Goal: Task Accomplishment & Management: Use online tool/utility

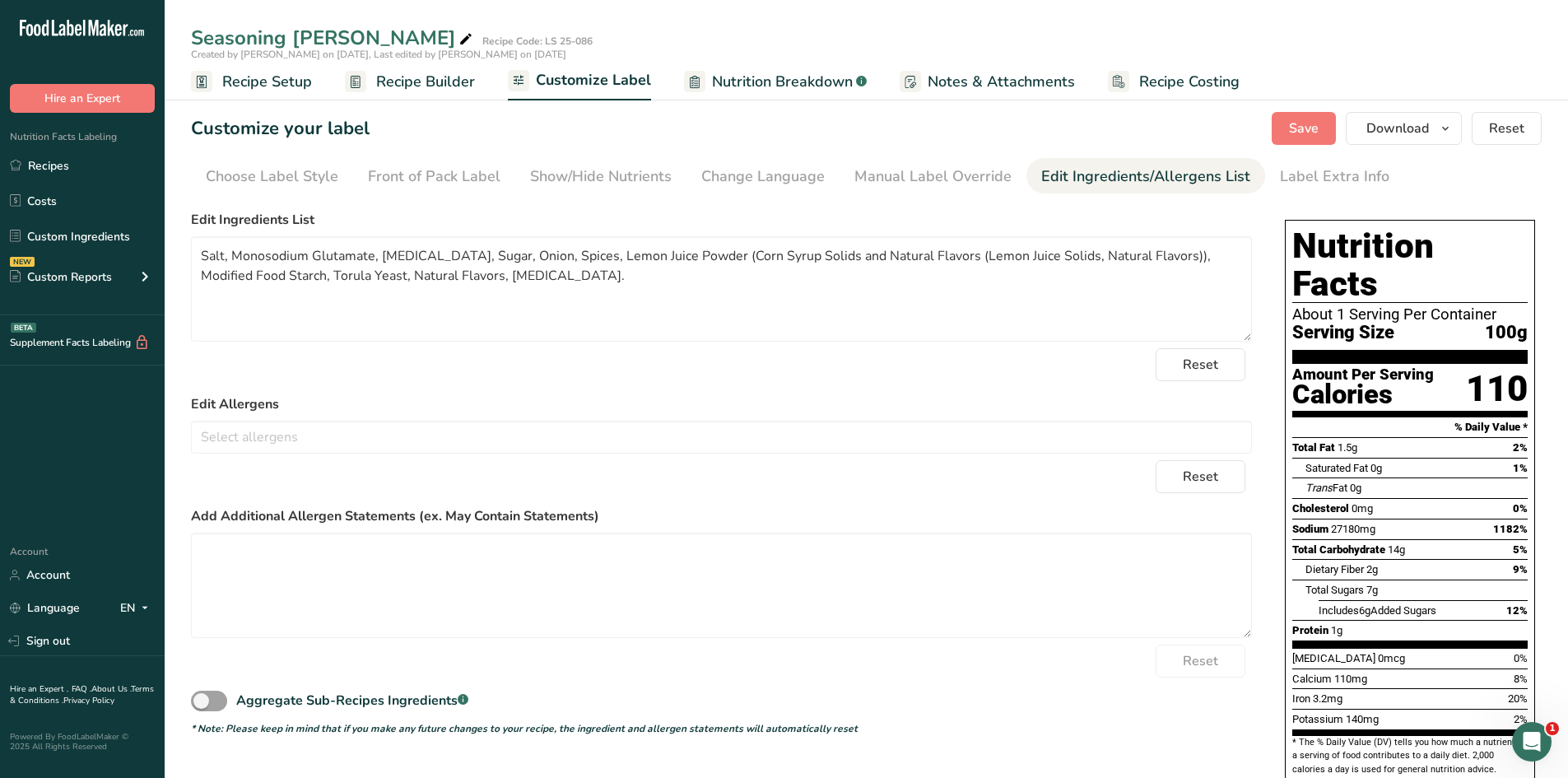
click at [283, 87] on span "Recipe Setup" at bounding box center [267, 81] width 89 height 22
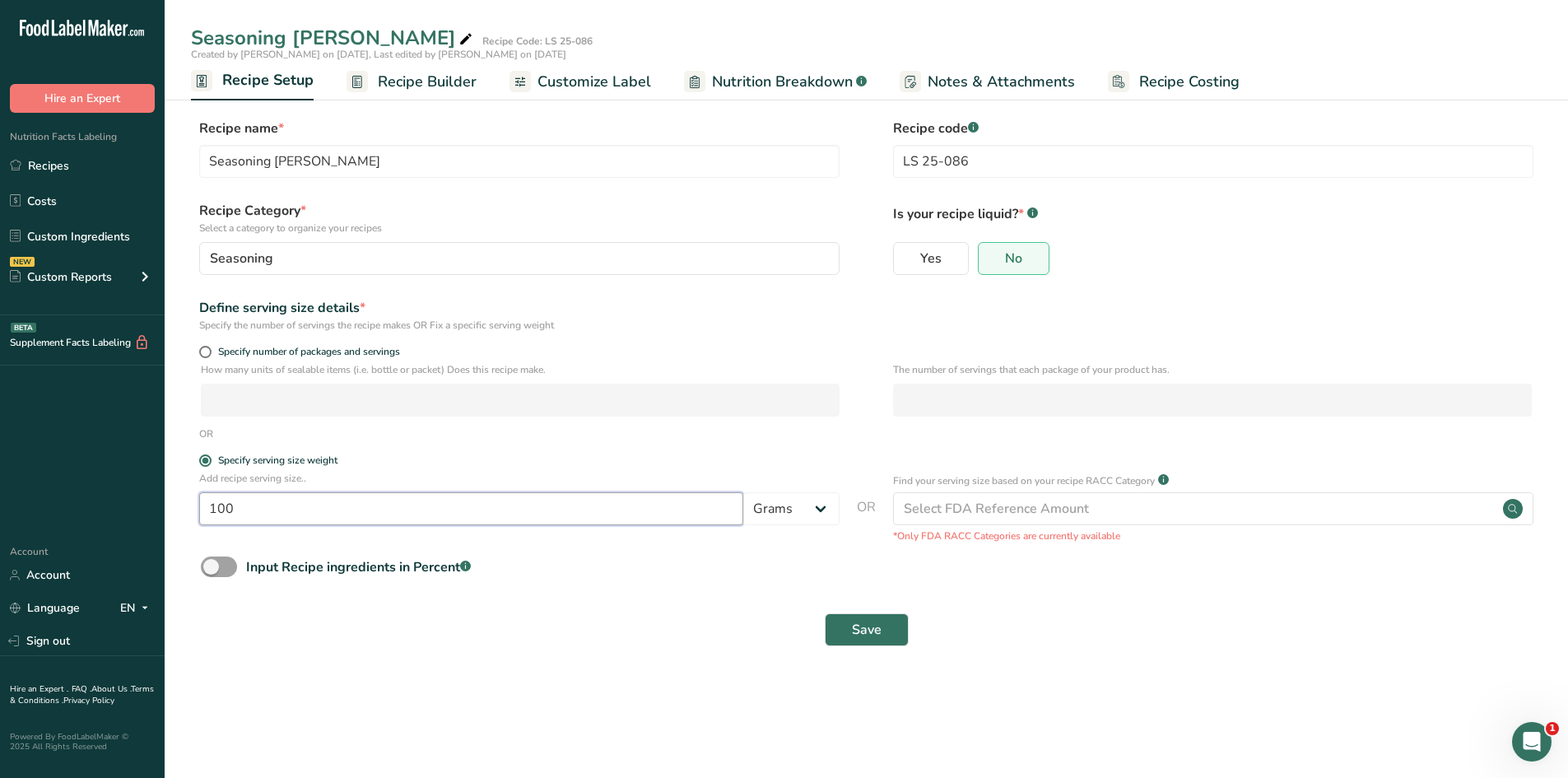
drag, startPoint x: 263, startPoint y: 506, endPoint x: 167, endPoint y: 509, distance: 96.0
click at [167, 509] on section "Recipe name * Seasoning [PERSON_NAME] Recipe code .a-a{fill:#347362;}.b-a{fill:…" at bounding box center [866, 384] width 1403 height 597
type input "0.8"
click at [893, 618] on button "Save" at bounding box center [866, 629] width 84 height 33
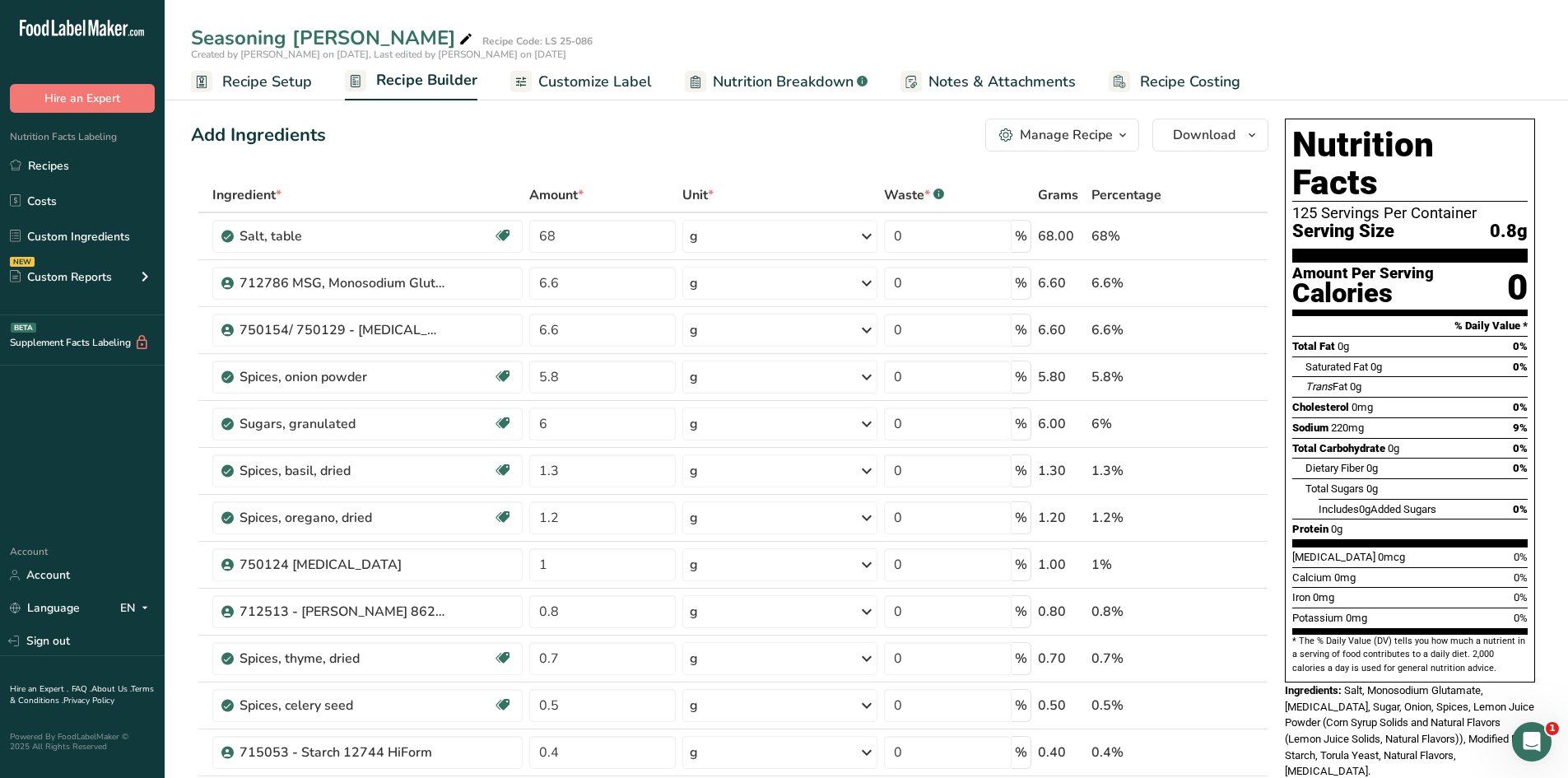
click at [614, 90] on span "Customize Label" at bounding box center [594, 81] width 113 height 22
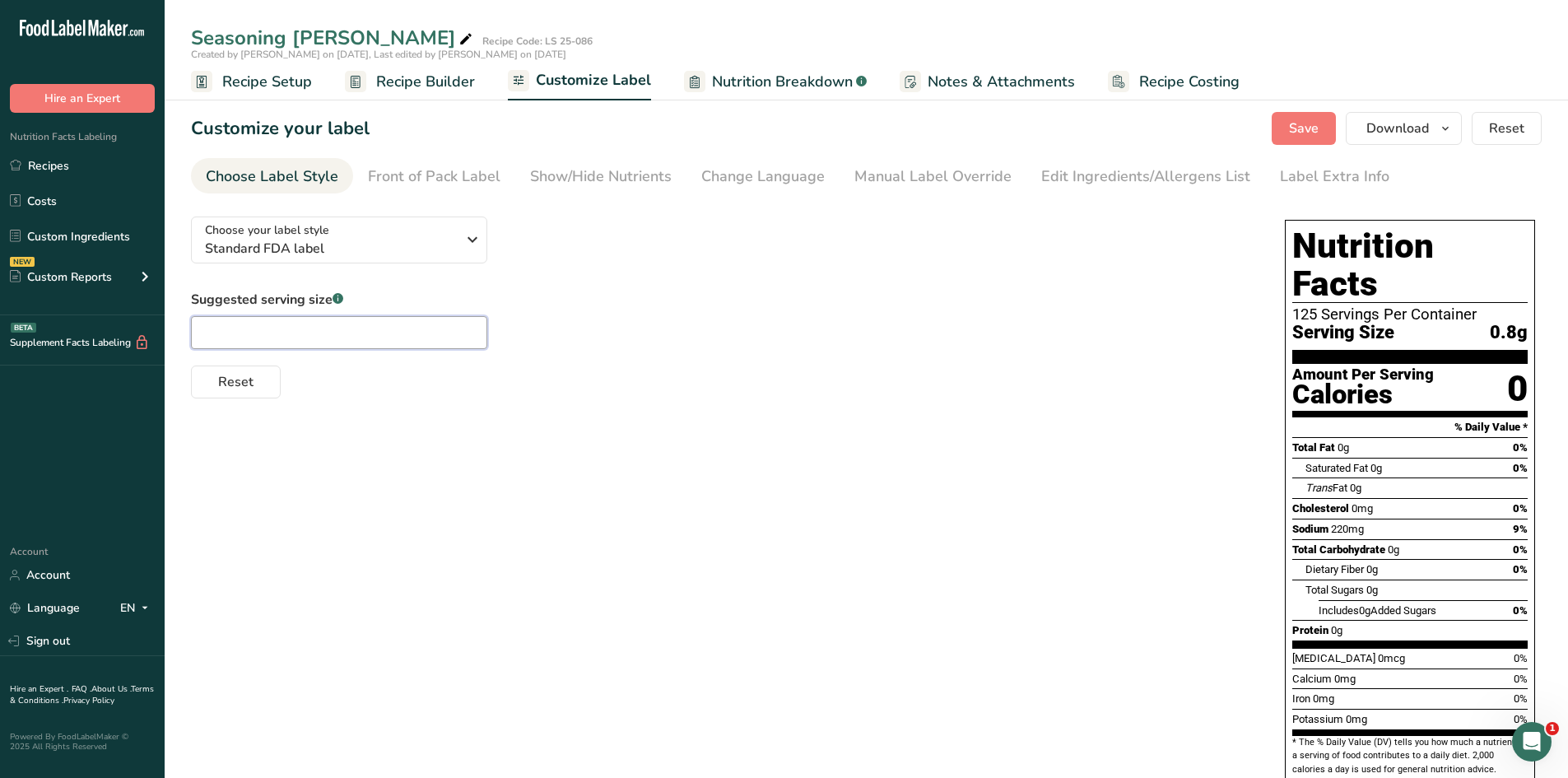
click at [464, 331] on input "text" at bounding box center [339, 332] width 296 height 33
type input "1/4 tsp"
click at [805, 126] on div "Customize your label Save Download Choose what to show on your downloaded label…" at bounding box center [866, 129] width 1351 height 33
click at [1284, 125] on button "Save" at bounding box center [1303, 129] width 64 height 33
click at [428, 87] on span "Recipe Builder" at bounding box center [426, 81] width 99 height 22
